Goal: Book appointment/travel/reservation

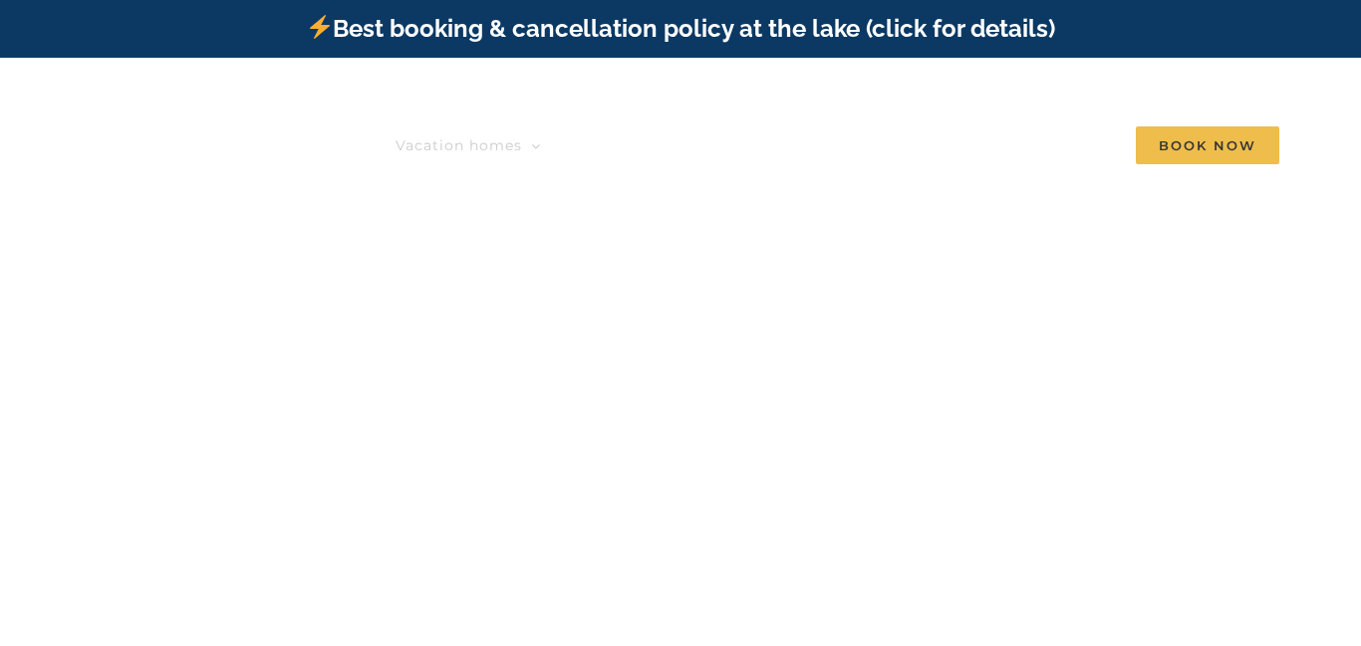
click at [541, 137] on icon "Main Menu" at bounding box center [536, 146] width 10 height 18
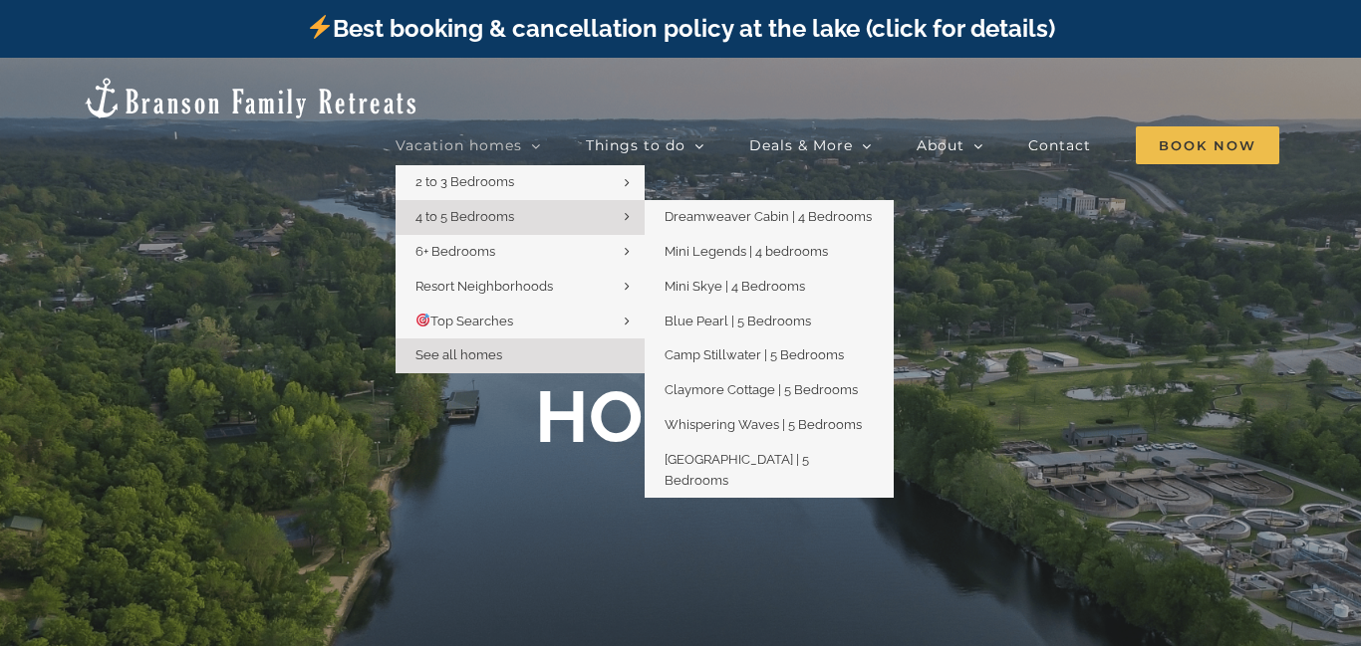
click at [492, 209] on span "4 to 5 Bedrooms" at bounding box center [464, 216] width 99 height 15
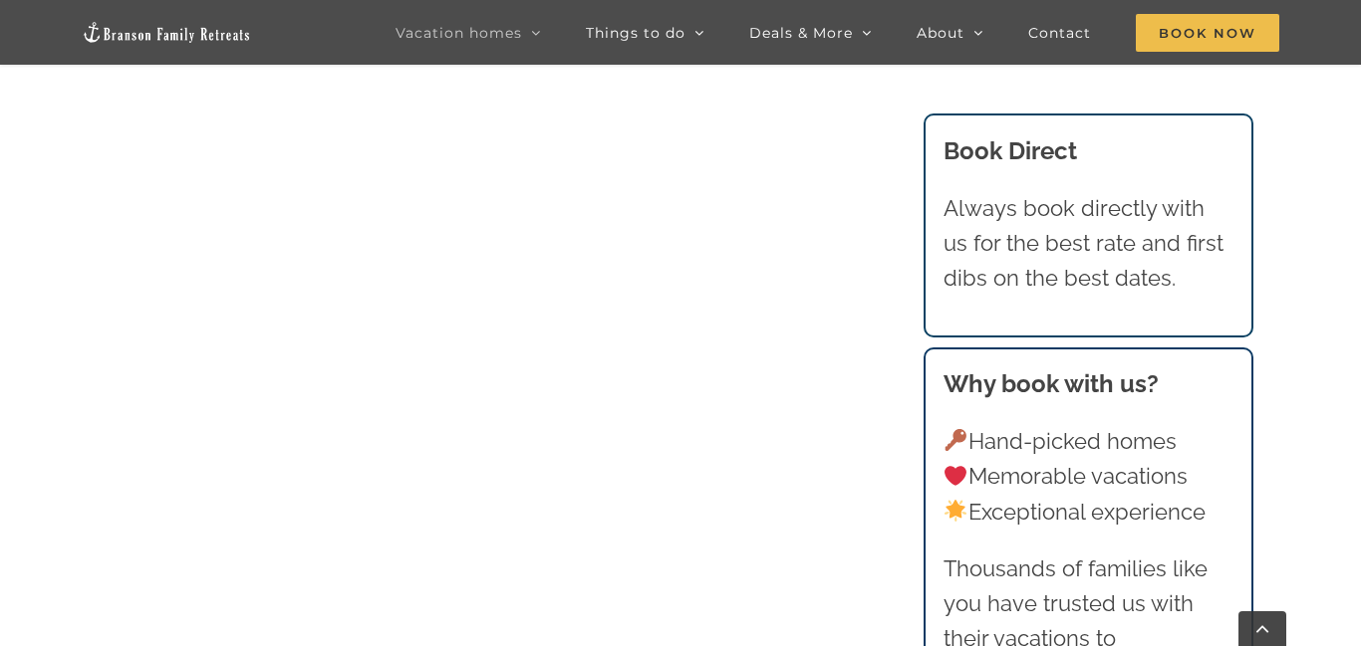
scroll to position [1825, 0]
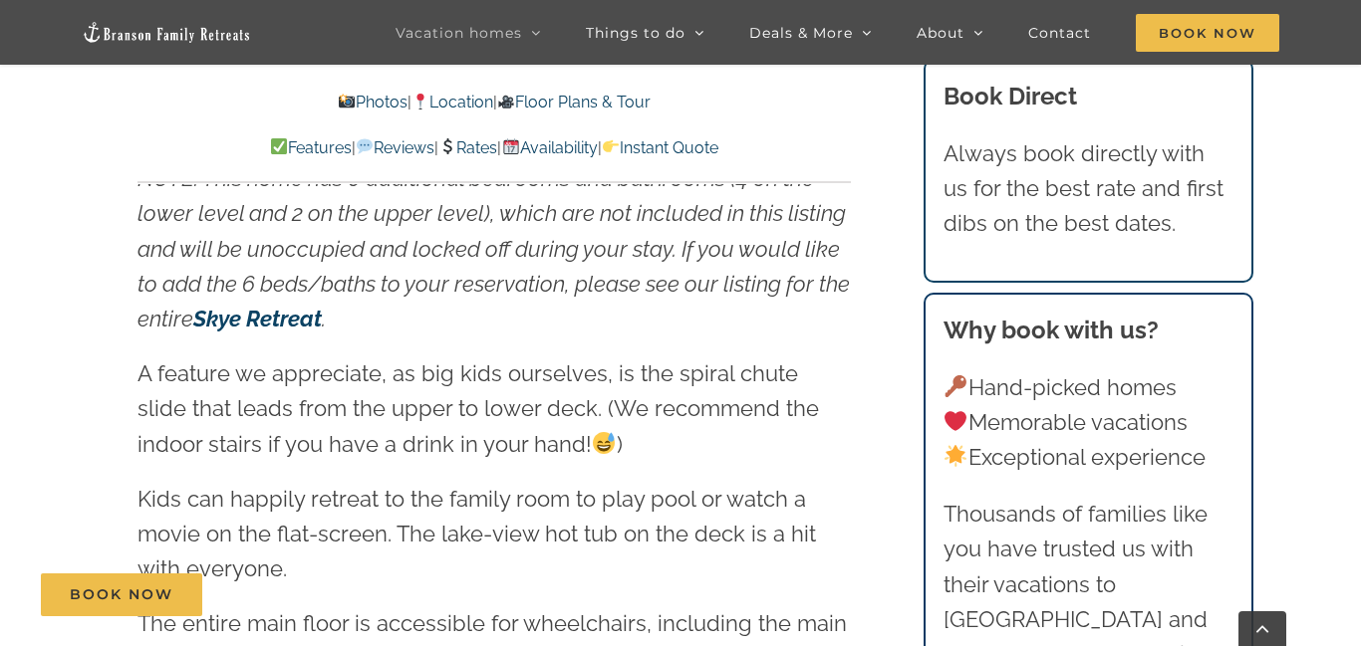
scroll to position [2344, 0]
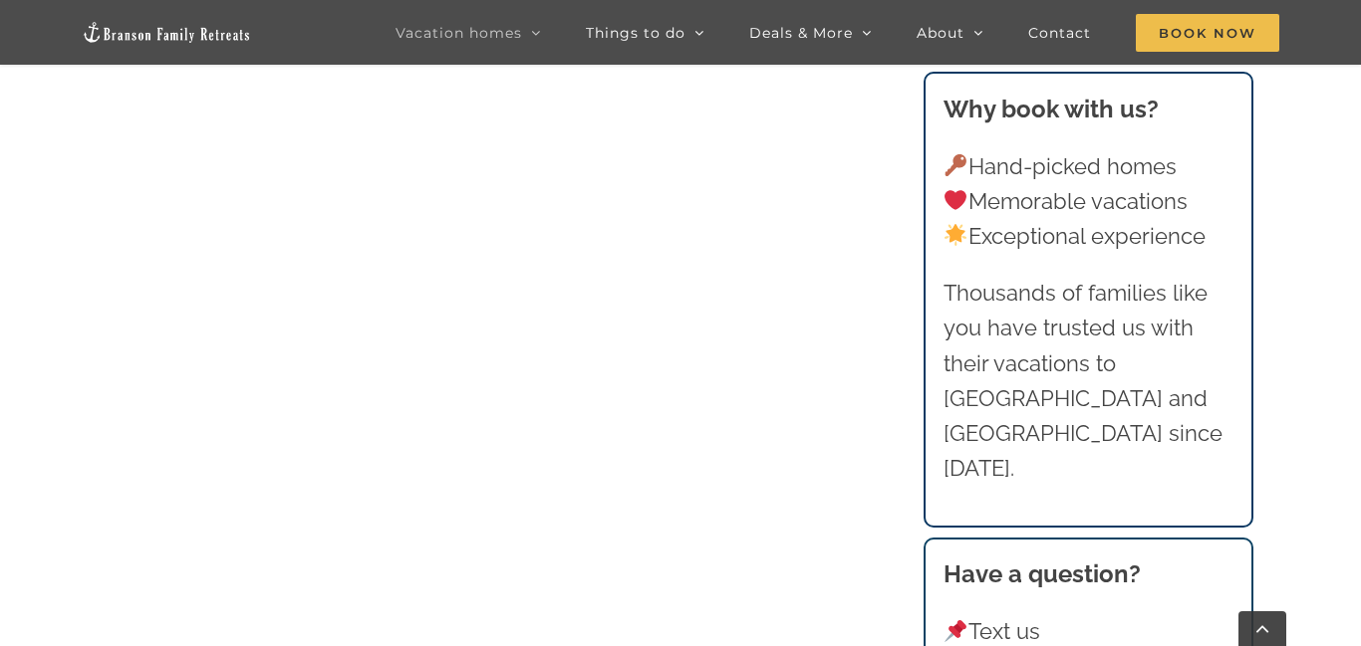
scroll to position [1808, 0]
